Goal: Task Accomplishment & Management: Manage account settings

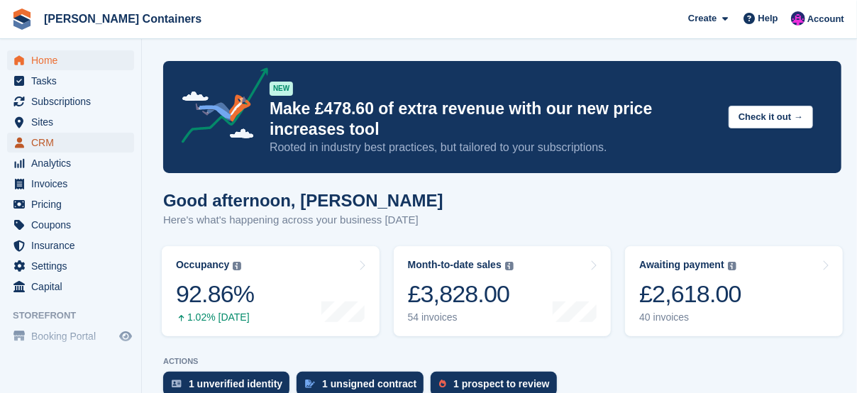
click at [27, 149] on span "menu" at bounding box center [19, 142] width 17 height 17
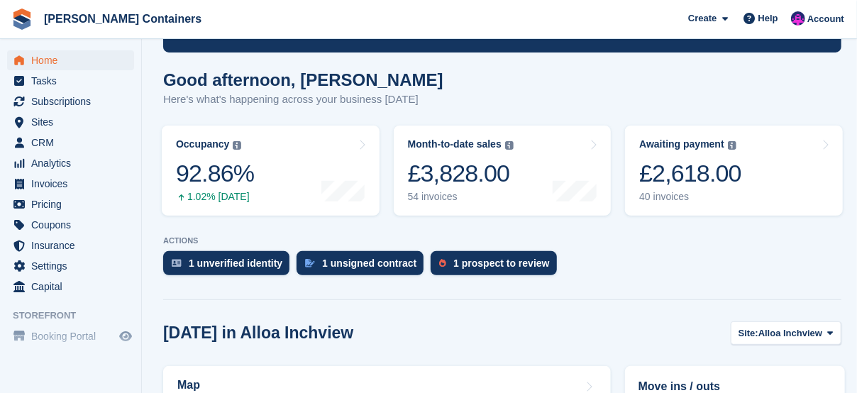
scroll to position [213, 0]
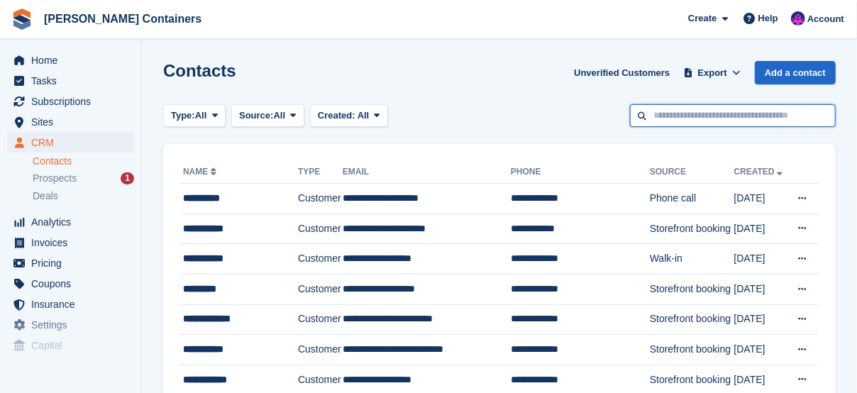
click at [670, 111] on input "text" at bounding box center [733, 115] width 206 height 23
type input "*****"
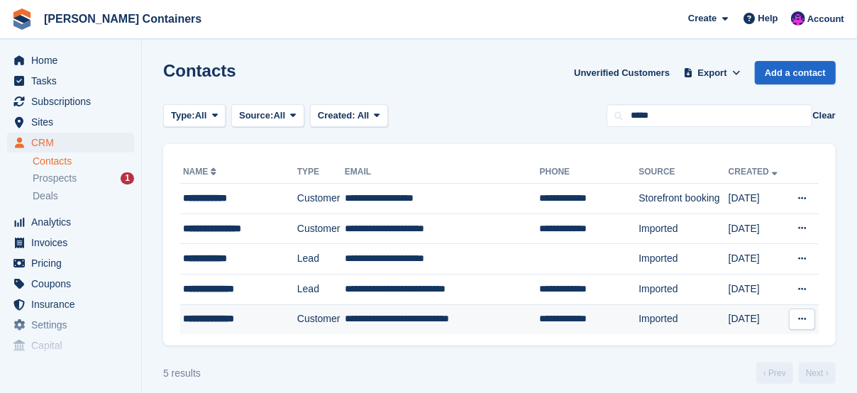
click at [218, 321] on div "**********" at bounding box center [234, 318] width 103 height 15
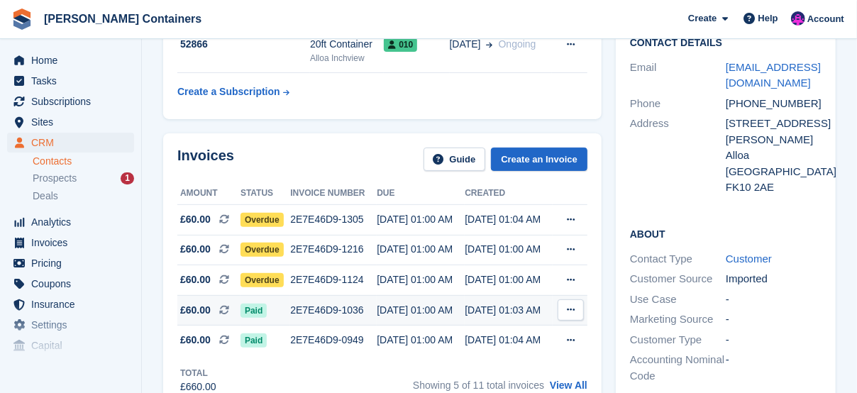
scroll to position [213, 0]
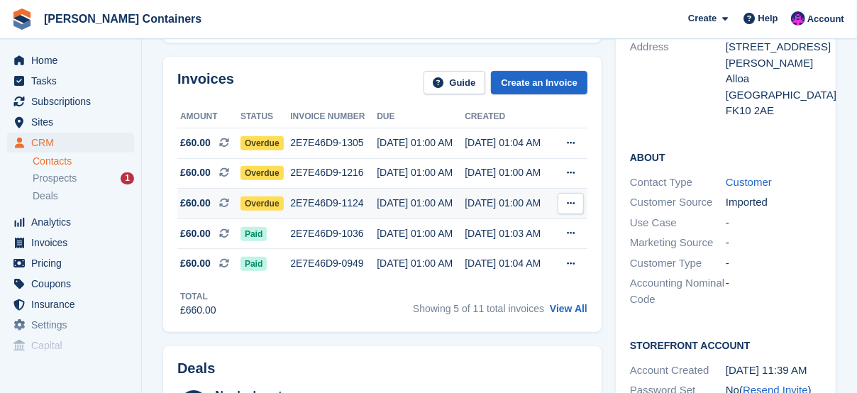
click at [255, 197] on span "Overdue" at bounding box center [261, 203] width 43 height 14
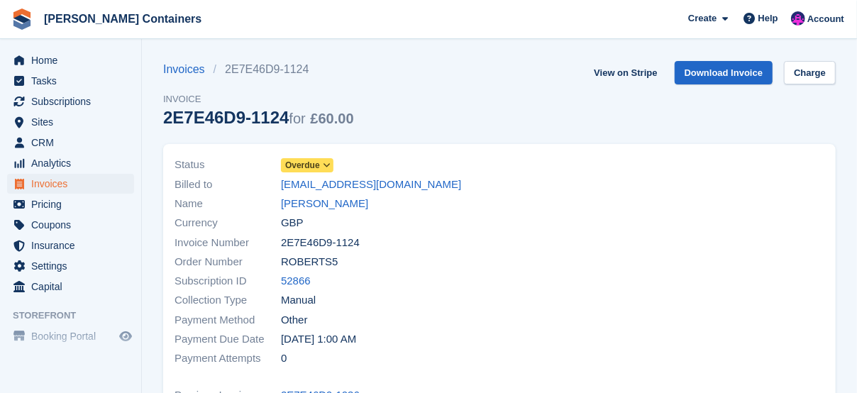
click at [313, 159] on span "Overdue" at bounding box center [302, 165] width 35 height 13
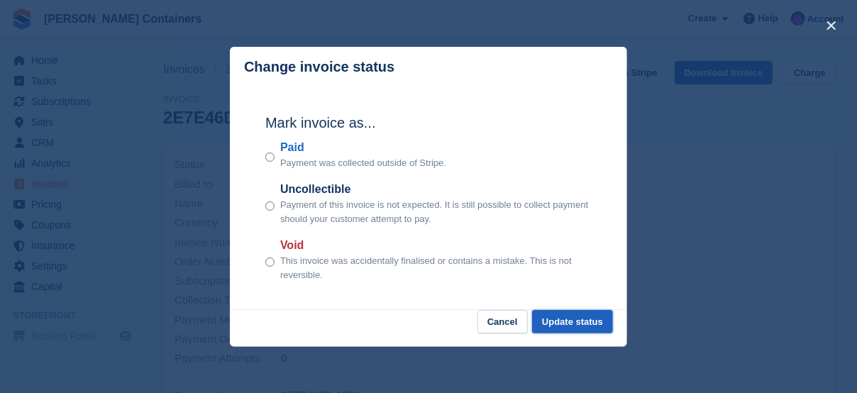
click at [556, 320] on button "Update status" at bounding box center [572, 321] width 81 height 23
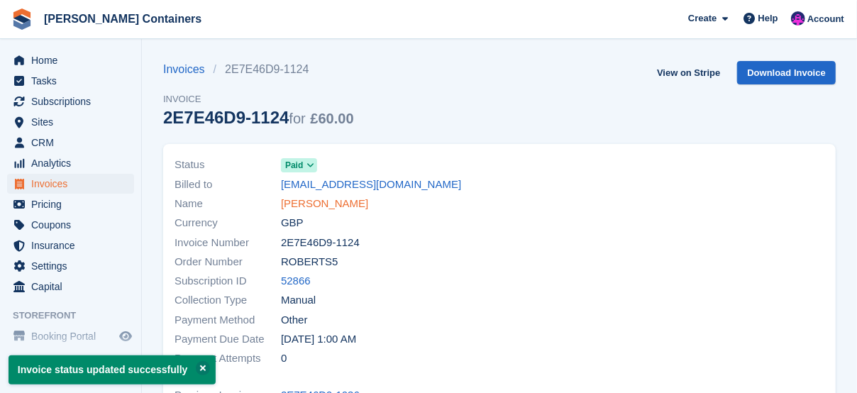
click at [322, 202] on link "[PERSON_NAME]" at bounding box center [324, 204] width 87 height 16
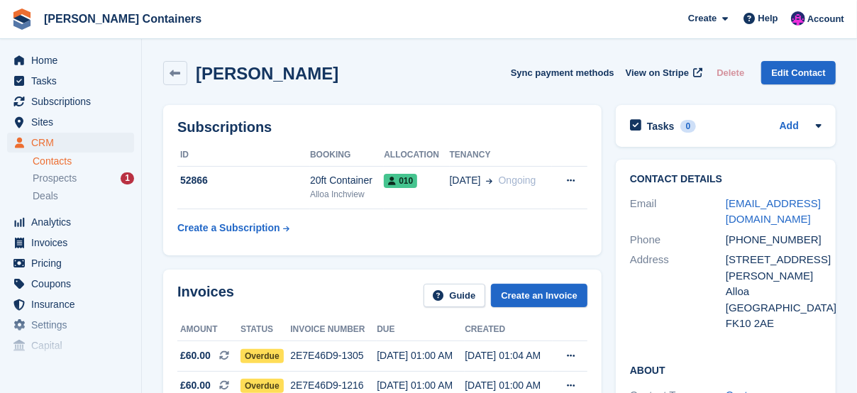
scroll to position [189, 0]
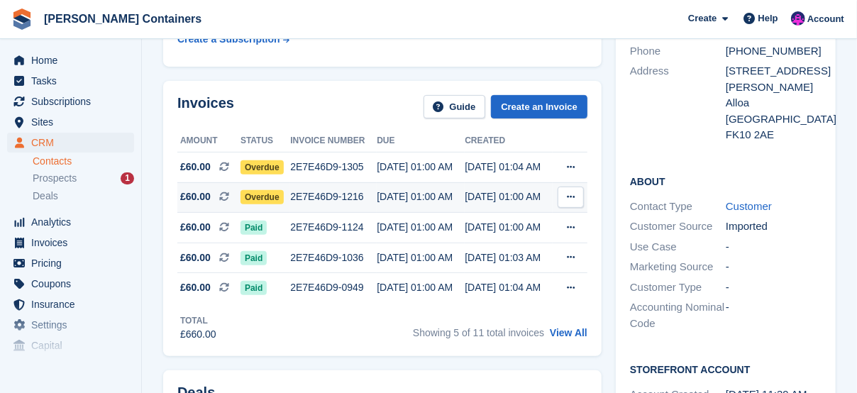
click at [252, 195] on span "Overdue" at bounding box center [261, 197] width 43 height 14
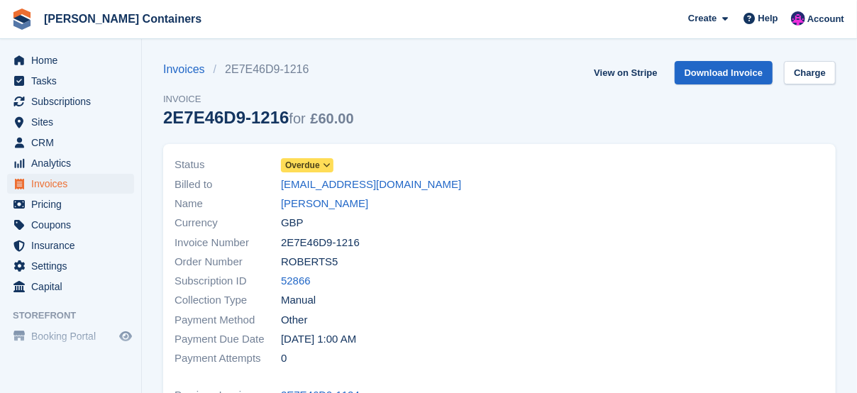
click at [302, 164] on span "Overdue" at bounding box center [302, 165] width 35 height 13
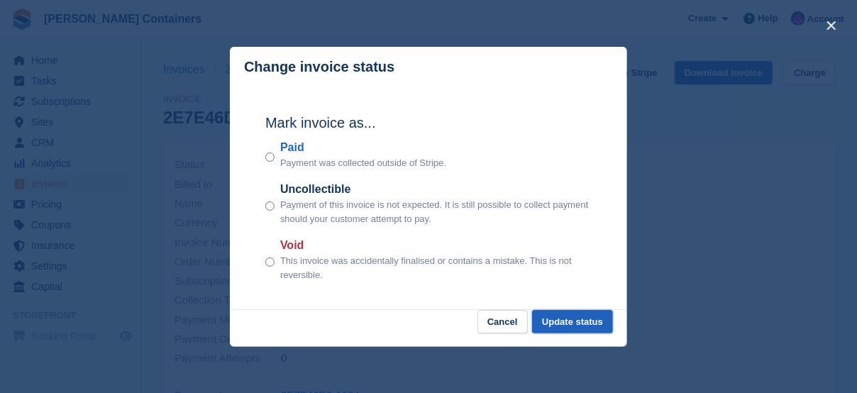
click at [585, 318] on button "Update status" at bounding box center [572, 321] width 81 height 23
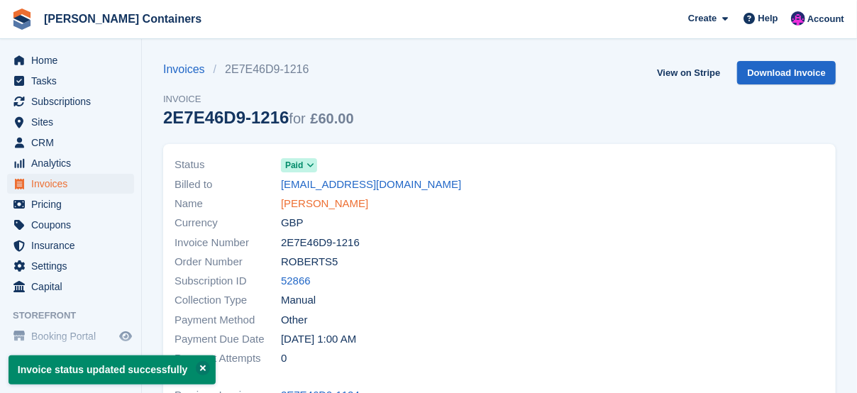
click at [312, 204] on link "[PERSON_NAME]" at bounding box center [324, 204] width 87 height 16
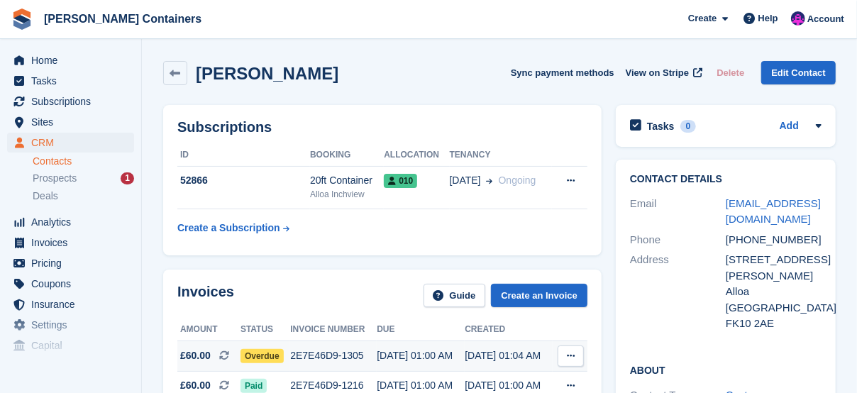
click at [267, 357] on span "Overdue" at bounding box center [261, 356] width 43 height 14
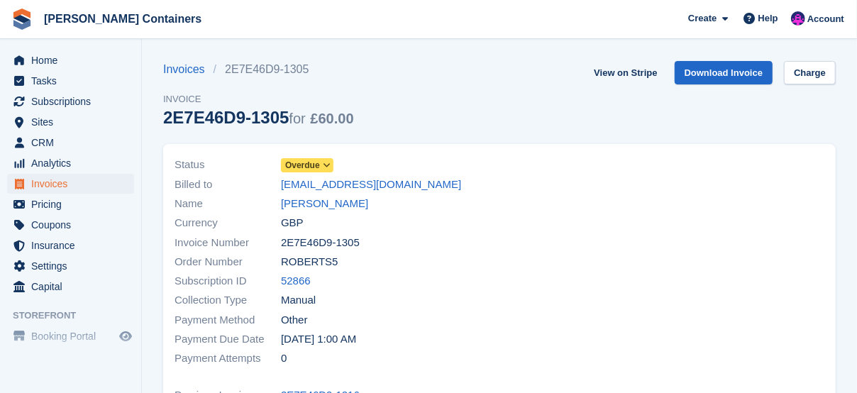
click at [294, 162] on span "Overdue" at bounding box center [302, 165] width 35 height 13
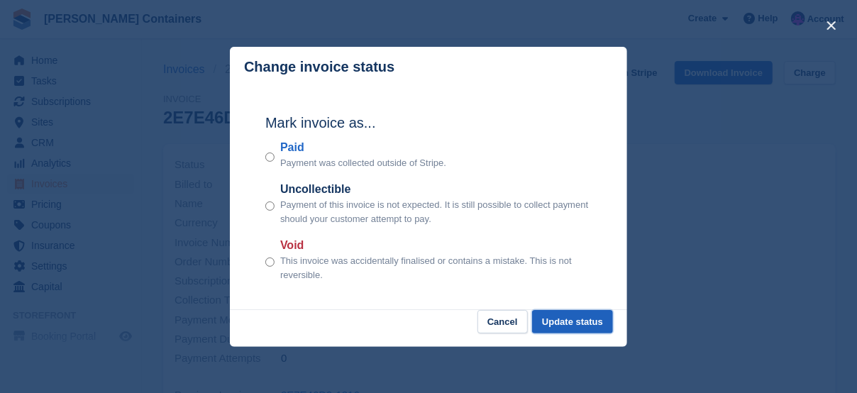
click at [584, 316] on button "Update status" at bounding box center [572, 321] width 81 height 23
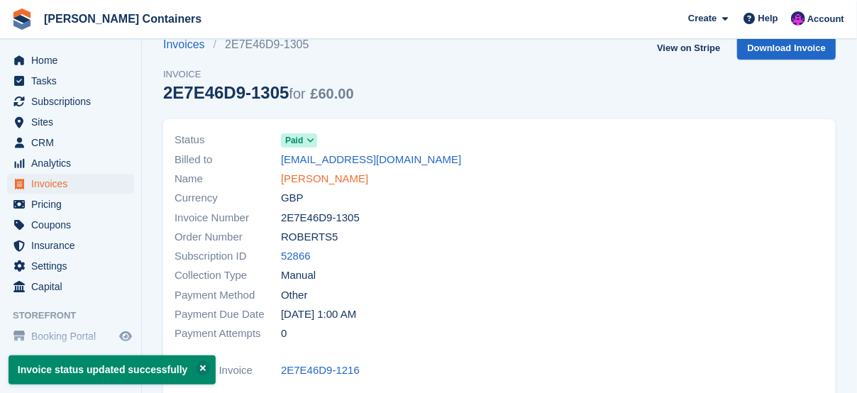
scroll to position [23, 0]
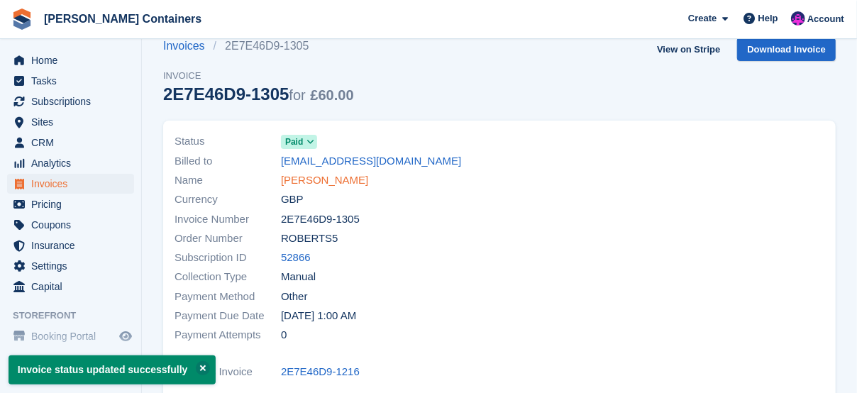
click at [318, 184] on link "[PERSON_NAME]" at bounding box center [324, 180] width 87 height 16
